Goal: Communication & Community: Answer question/provide support

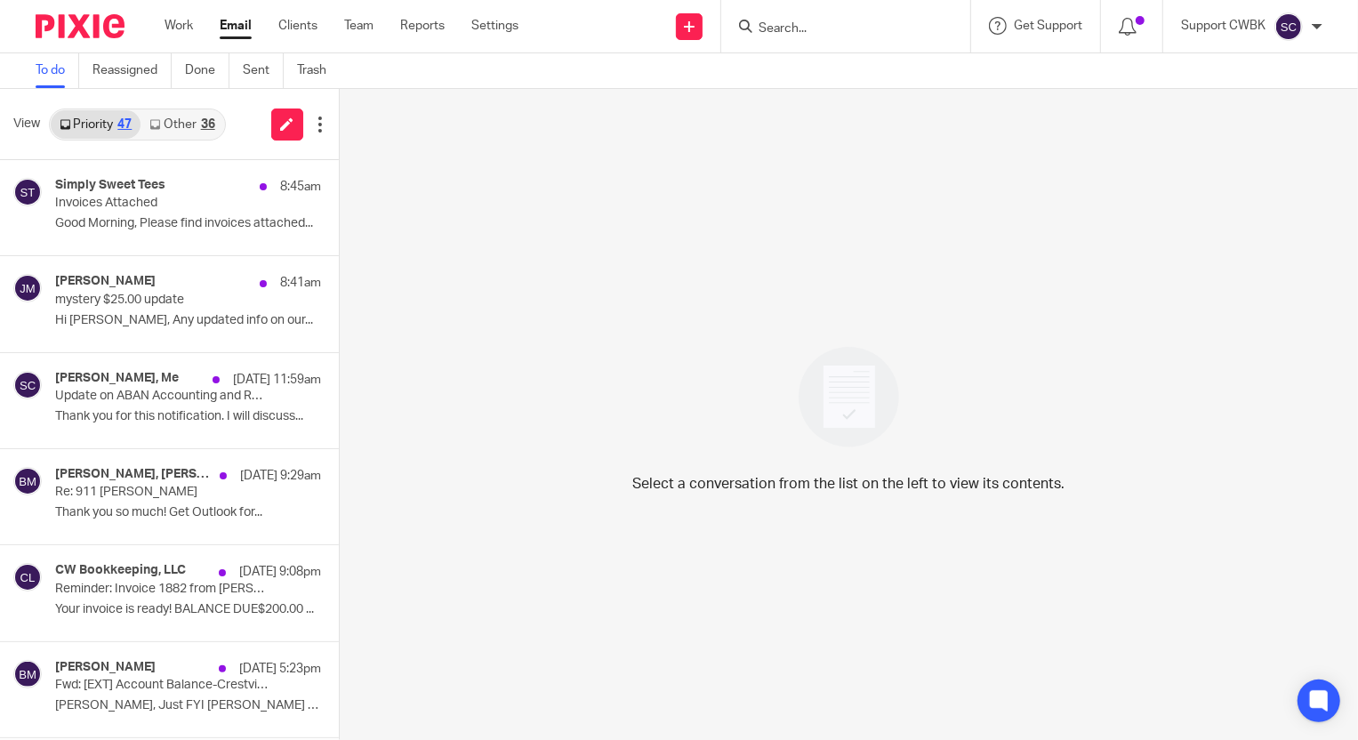
scroll to position [1535, 0]
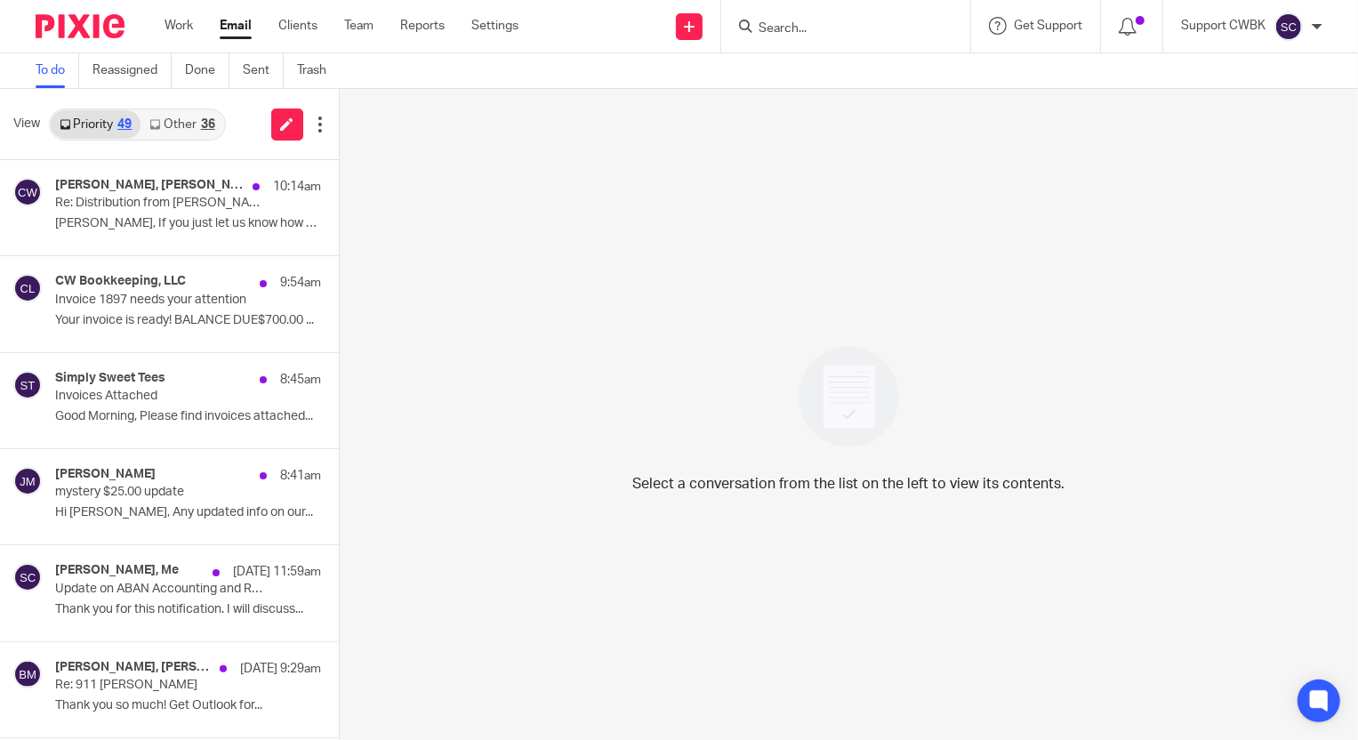
click at [153, 126] on icon at bounding box center [154, 124] width 11 height 11
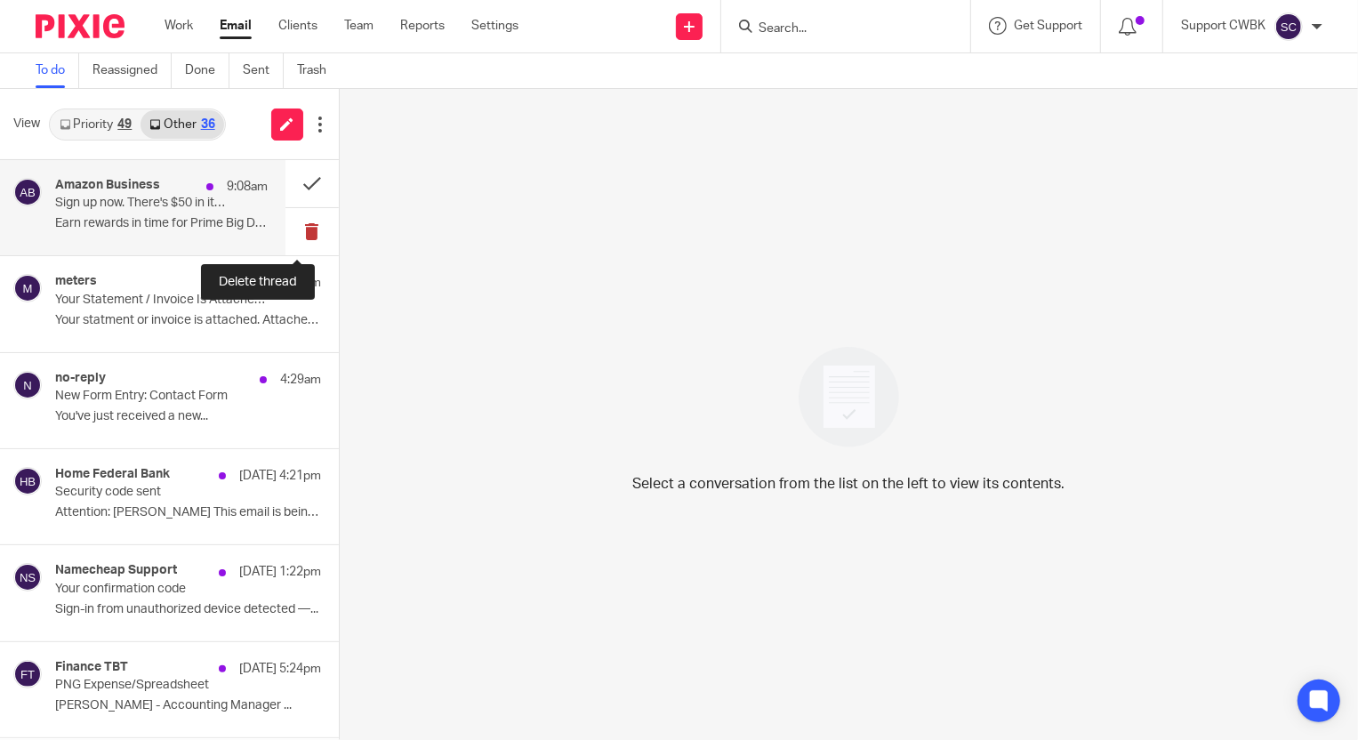
click at [293, 232] on button at bounding box center [311, 231] width 53 height 47
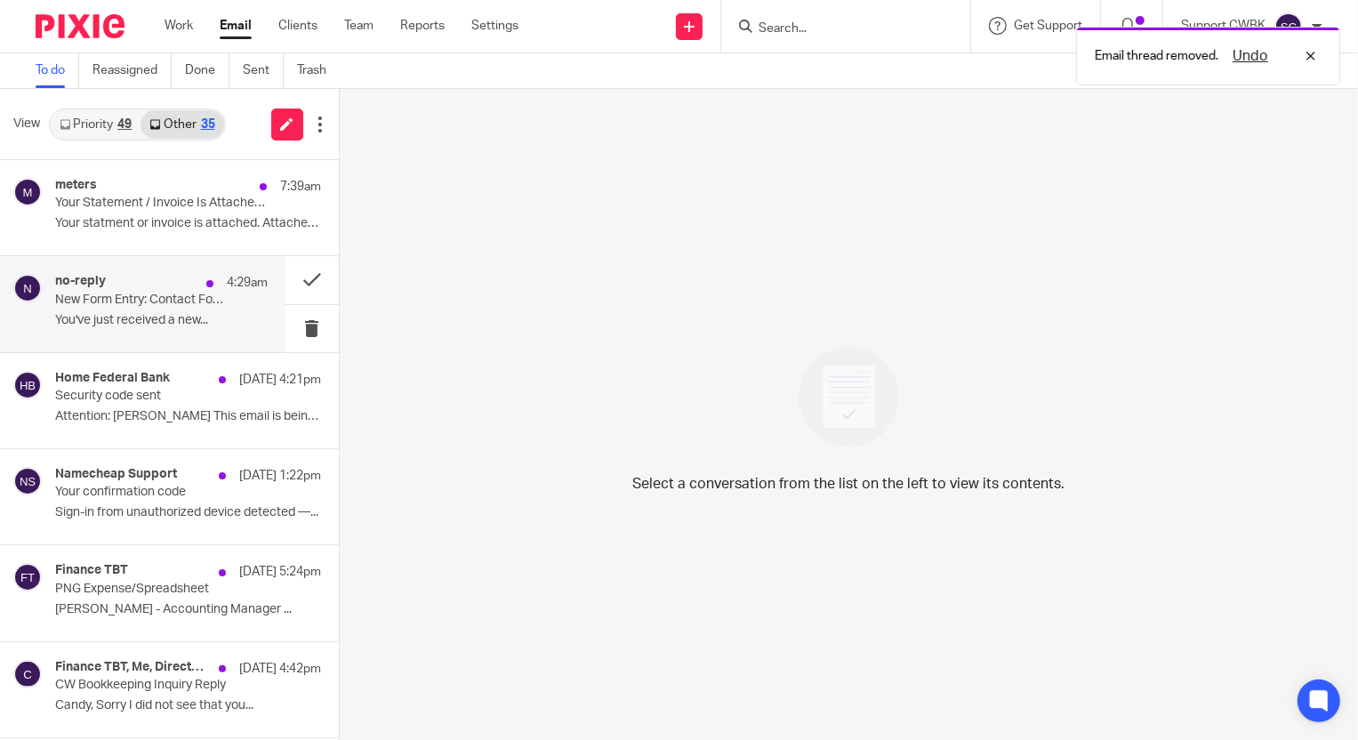
click at [96, 313] on p "You've just received a new..." at bounding box center [161, 320] width 212 height 15
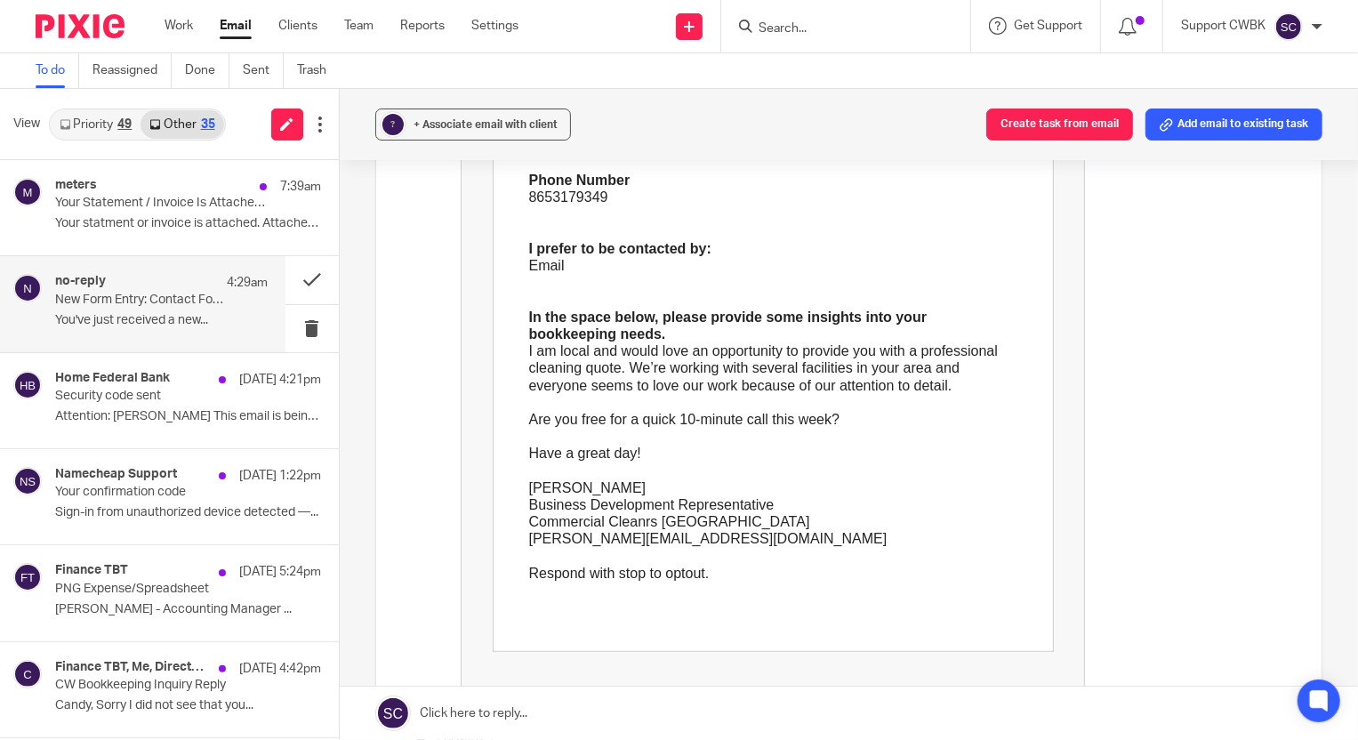
scroll to position [485, 0]
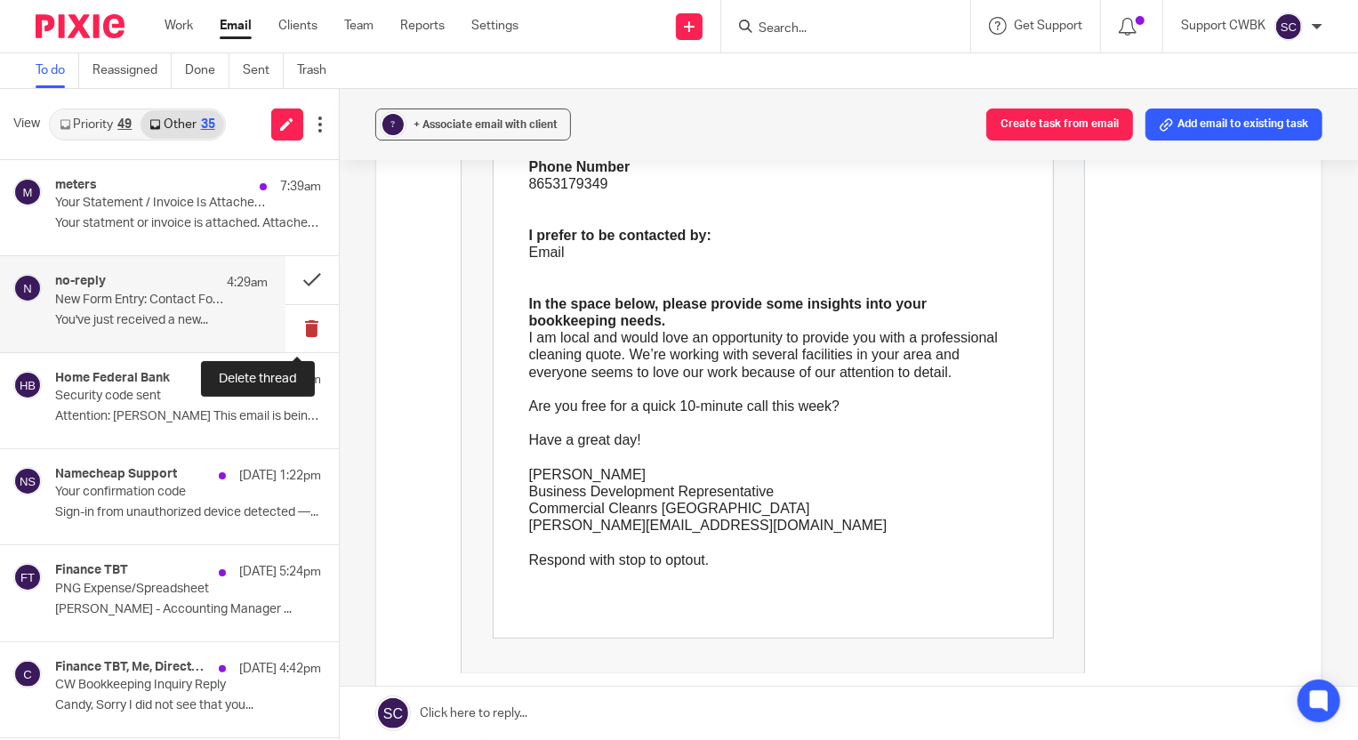
click at [286, 323] on button at bounding box center [311, 328] width 53 height 47
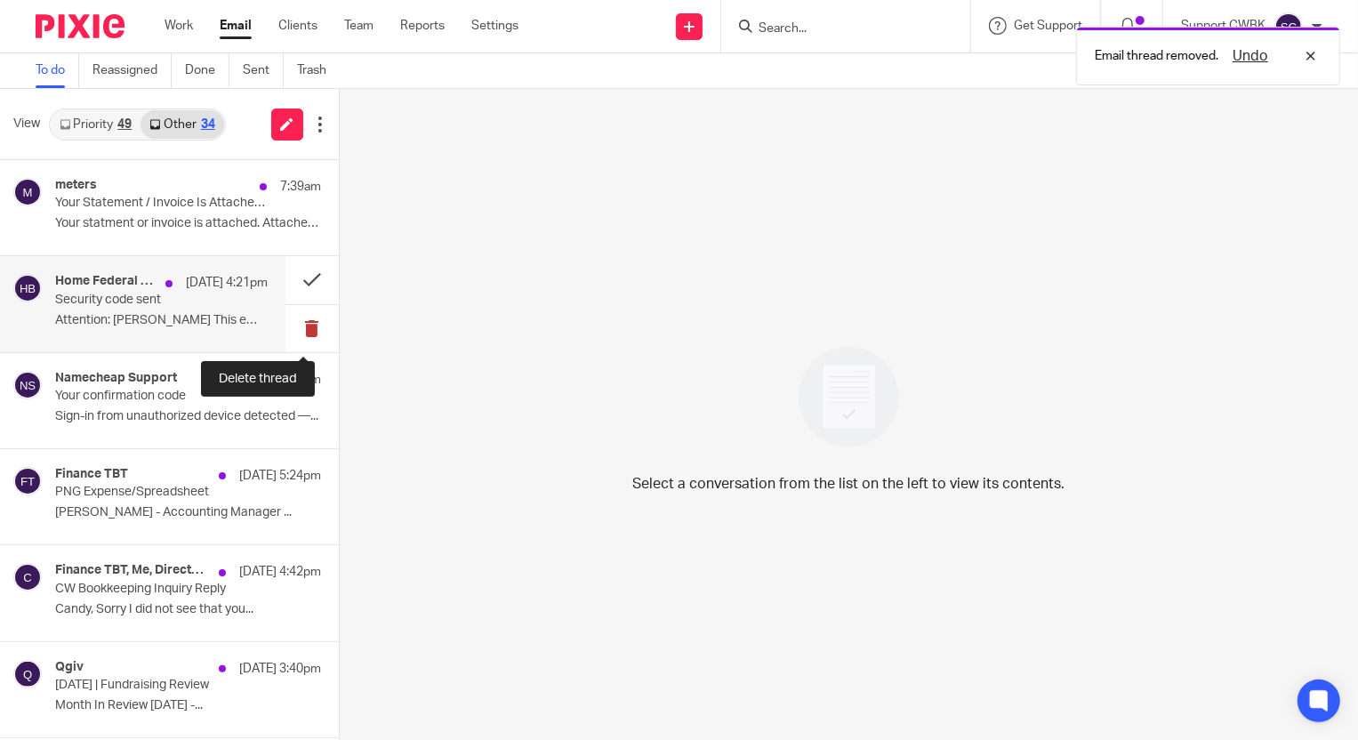
click at [308, 328] on button at bounding box center [311, 328] width 53 height 47
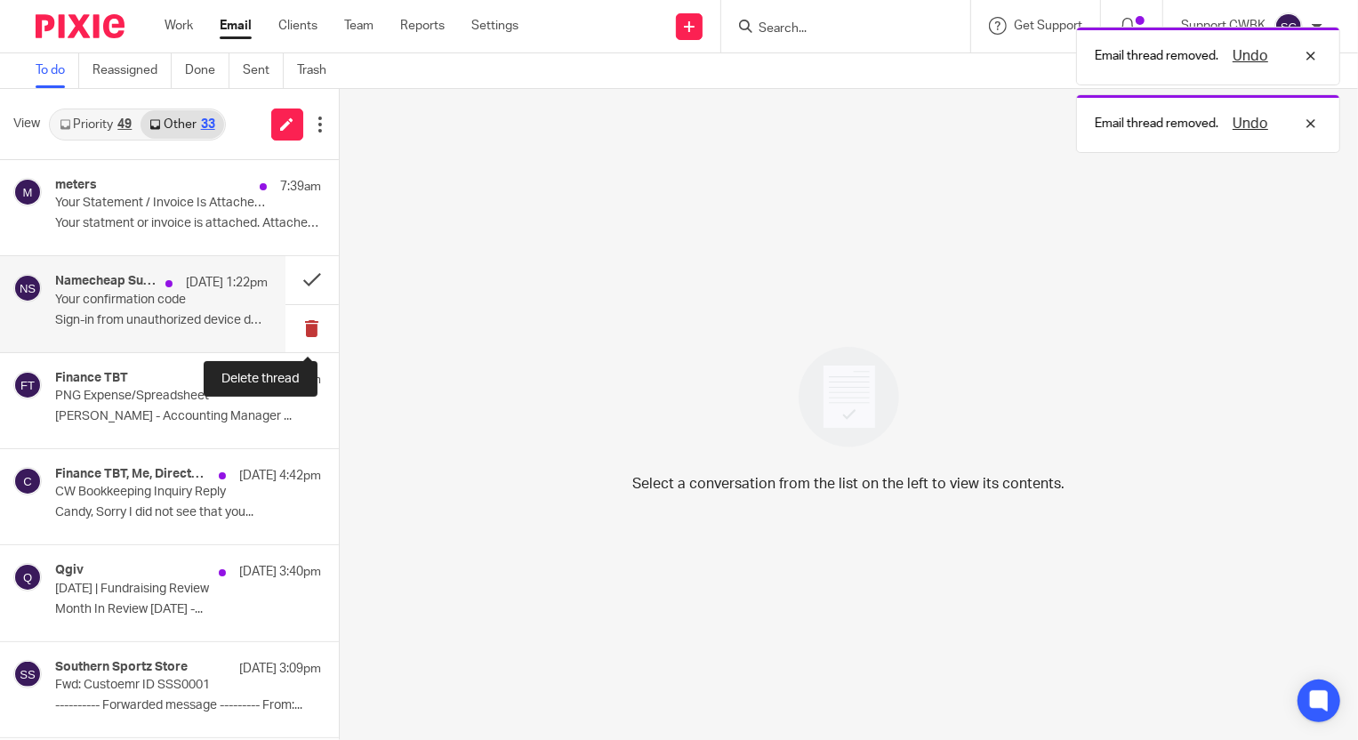
click at [305, 328] on button at bounding box center [311, 328] width 53 height 47
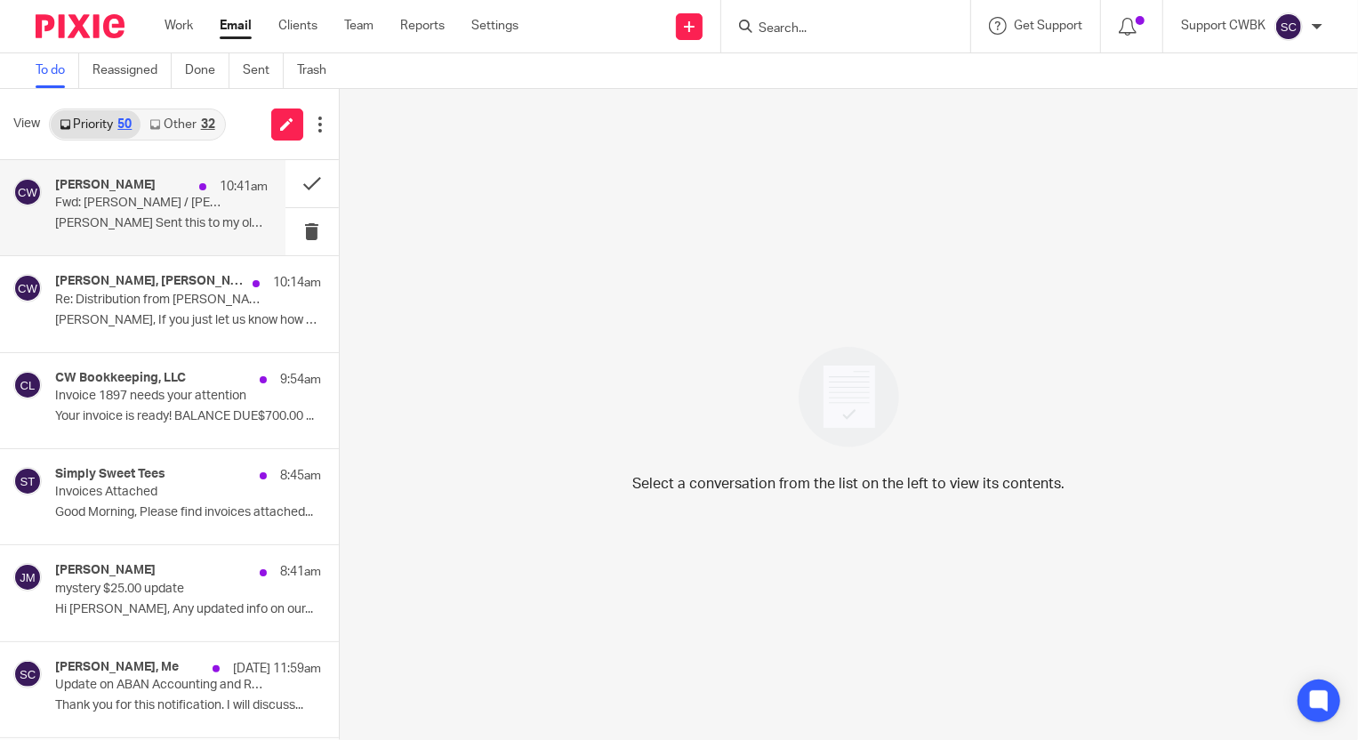
click at [116, 181] on h4 "[PERSON_NAME]" at bounding box center [105, 185] width 100 height 15
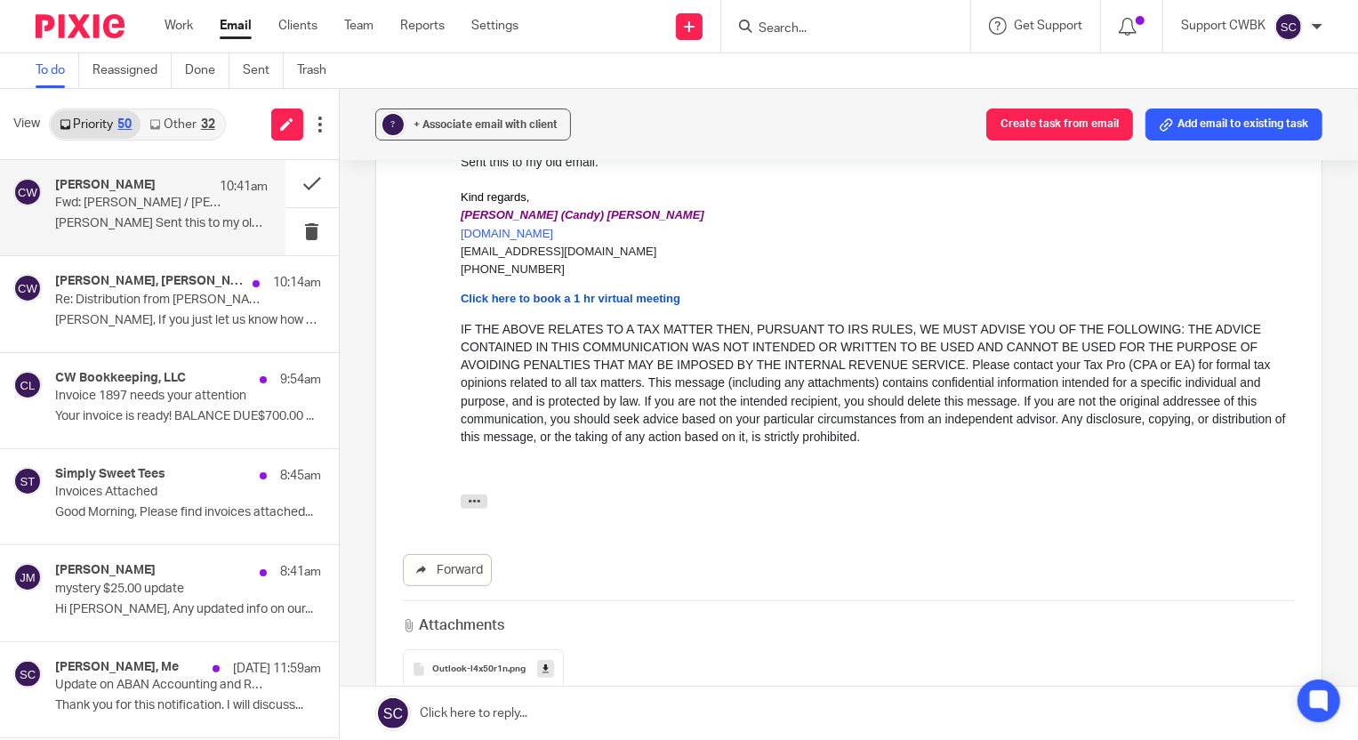
scroll to position [242, 0]
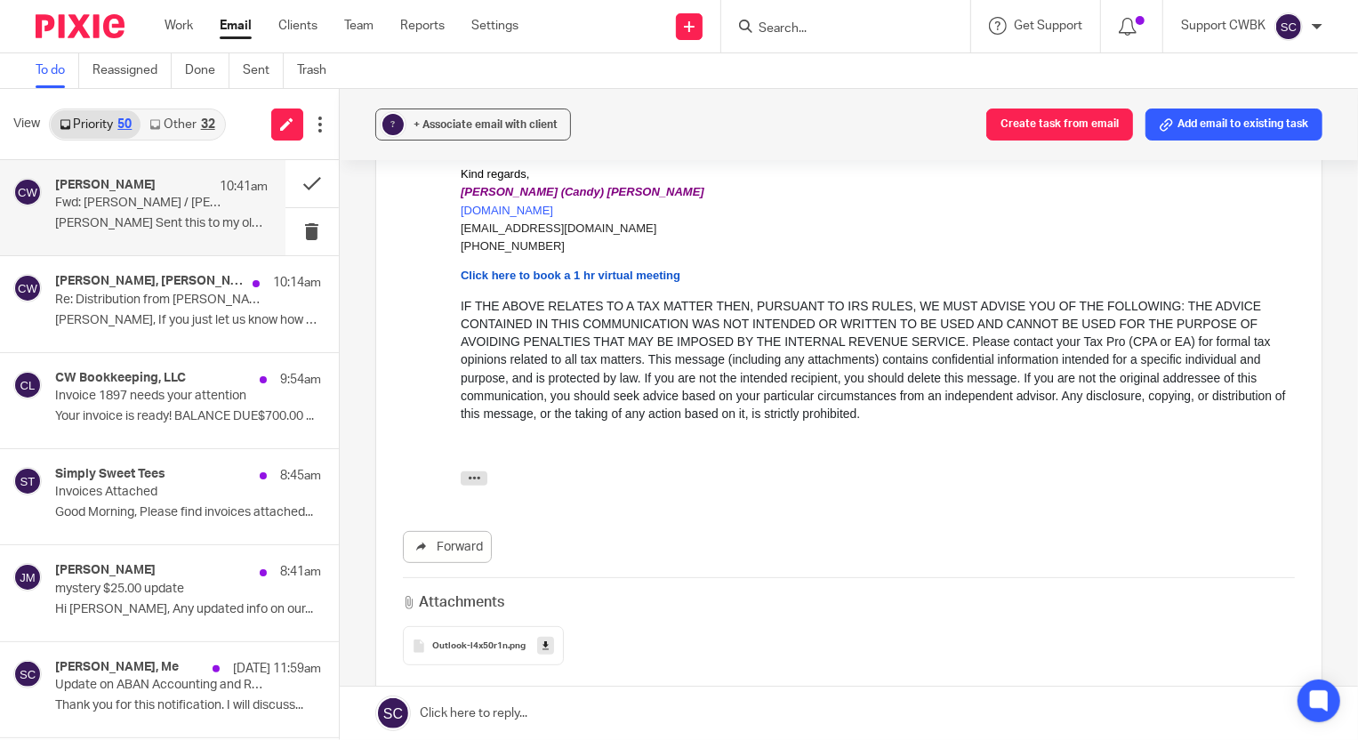
click at [489, 476] on div "---------- Forwarded message --------- From: Finance TBT < Finance@tyndalebt.or…" at bounding box center [877, 481] width 834 height 23
click at [476, 485] on div "---------- Forwarded message --------- From: Finance TBT < Finance@tyndalebt.or…" at bounding box center [877, 481] width 834 height 23
click at [475, 477] on icon "button" at bounding box center [473, 476] width 13 height 13
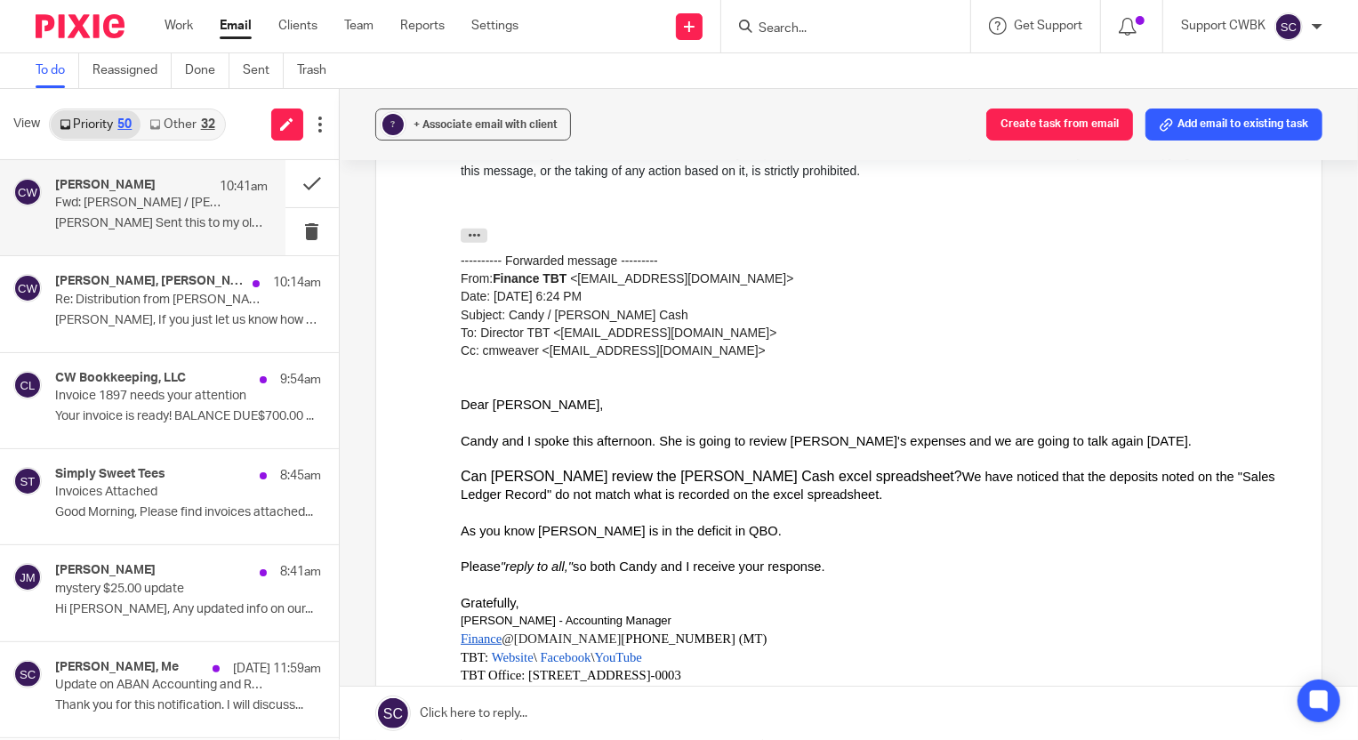
scroll to position [565, 0]
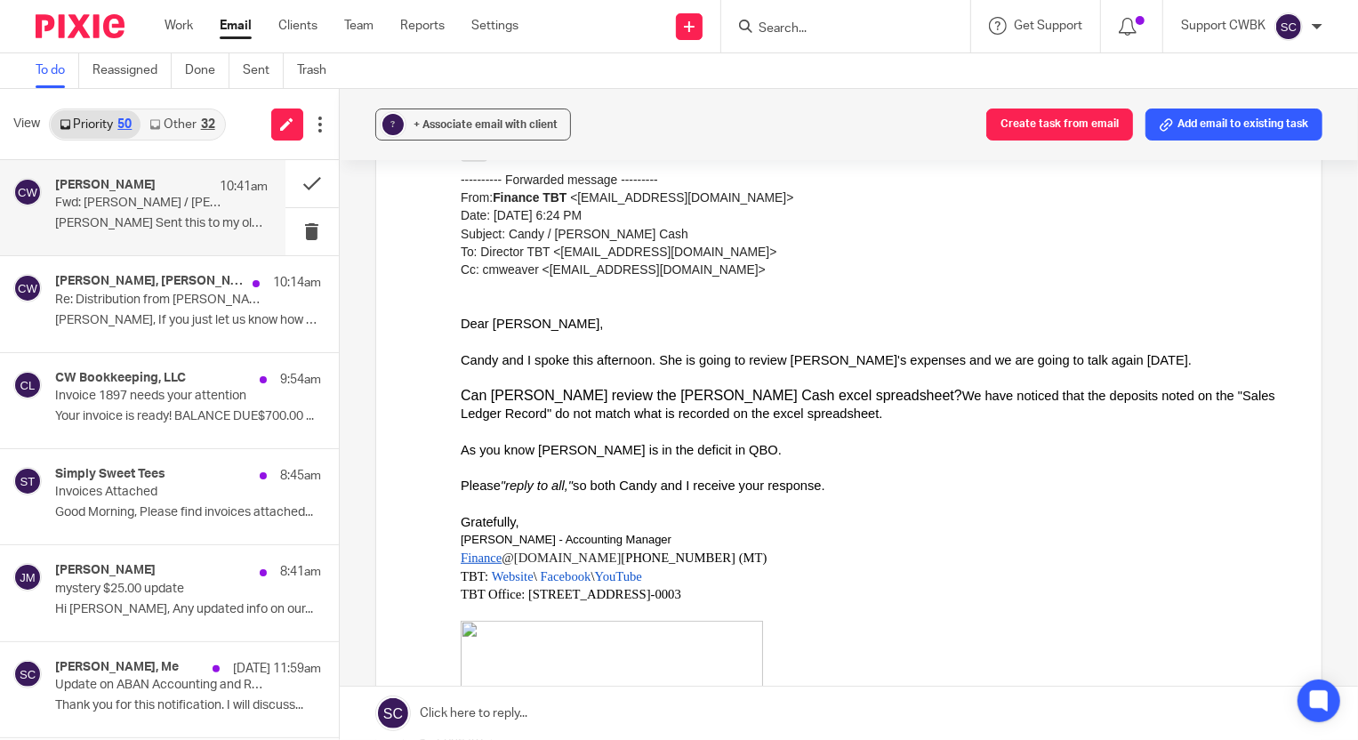
click at [164, 127] on link "Other 32" at bounding box center [181, 124] width 83 height 28
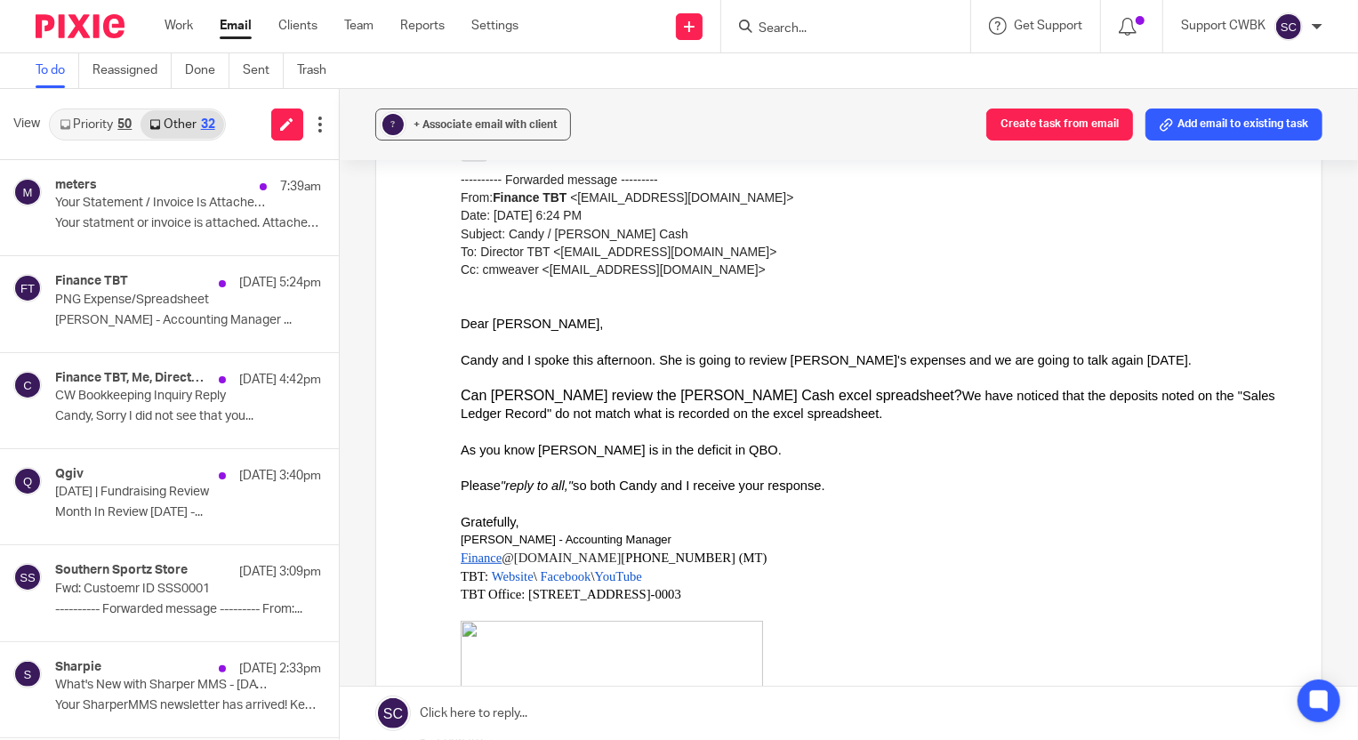
click at [75, 121] on link "Priority 50" at bounding box center [96, 124] width 90 height 28
